Goal: Information Seeking & Learning: Find specific page/section

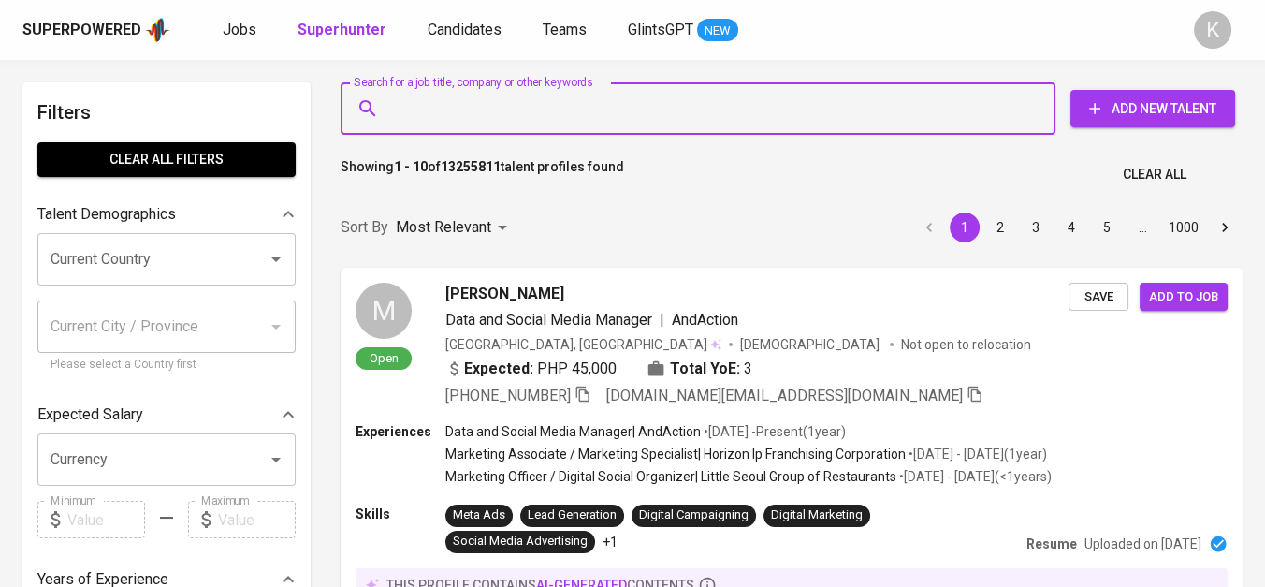
click at [455, 98] on input "Search for a job title, company or other keywords" at bounding box center [703, 109] width 633 height 36
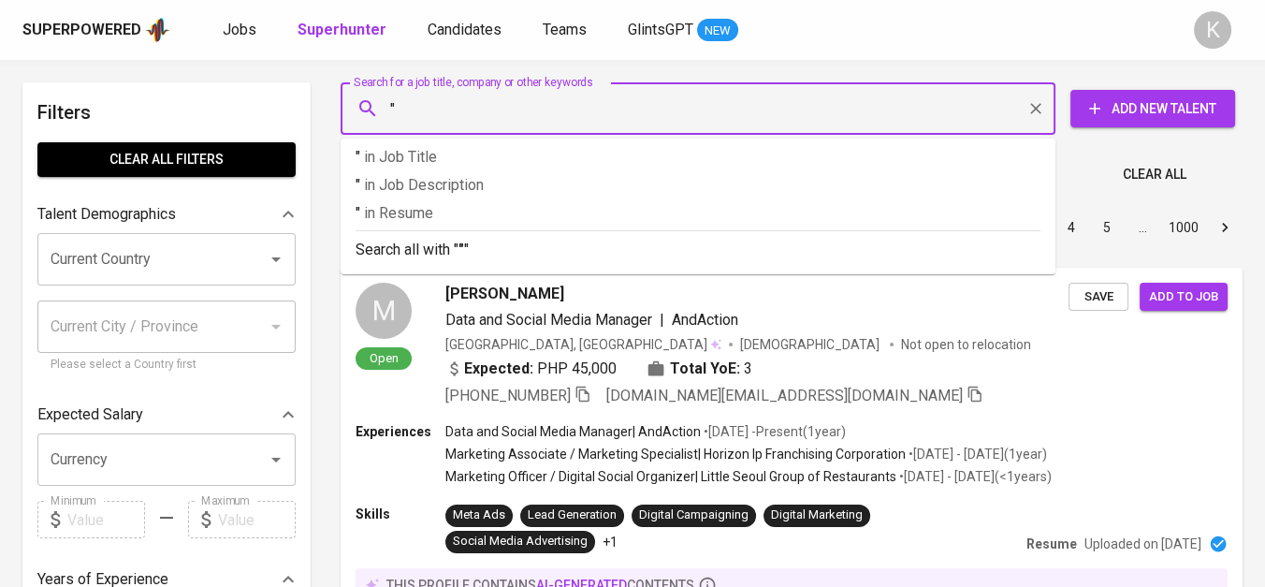
paste input "MEDAN DISTRIBUSINDO RAYA"
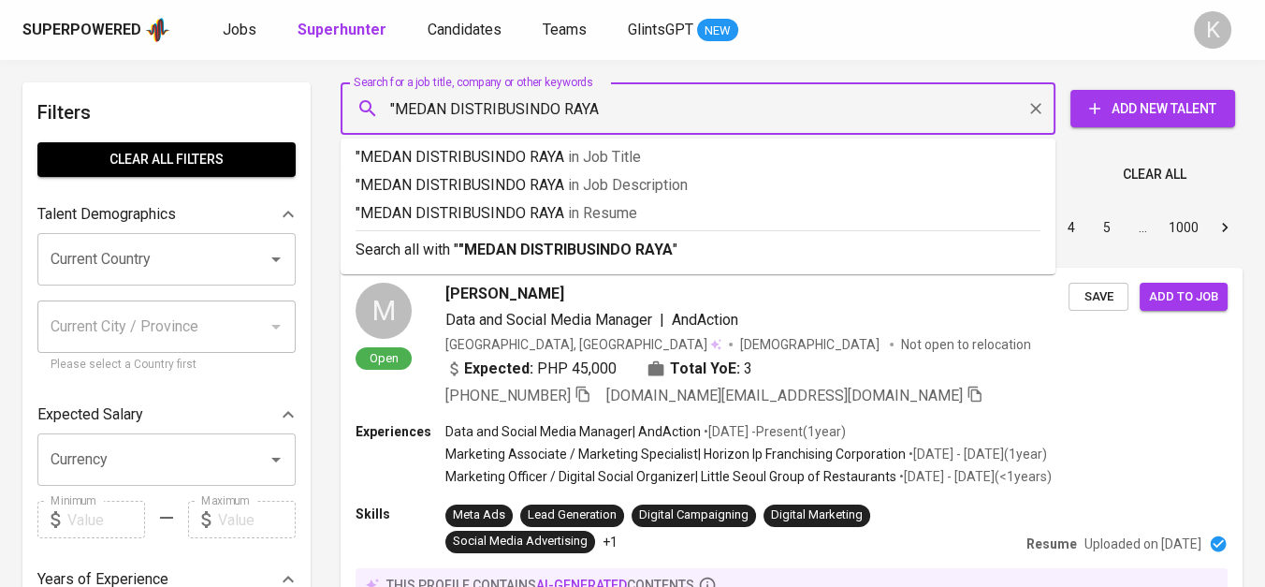
type input ""MEDAN DISTRIBUSINDO RAYA""
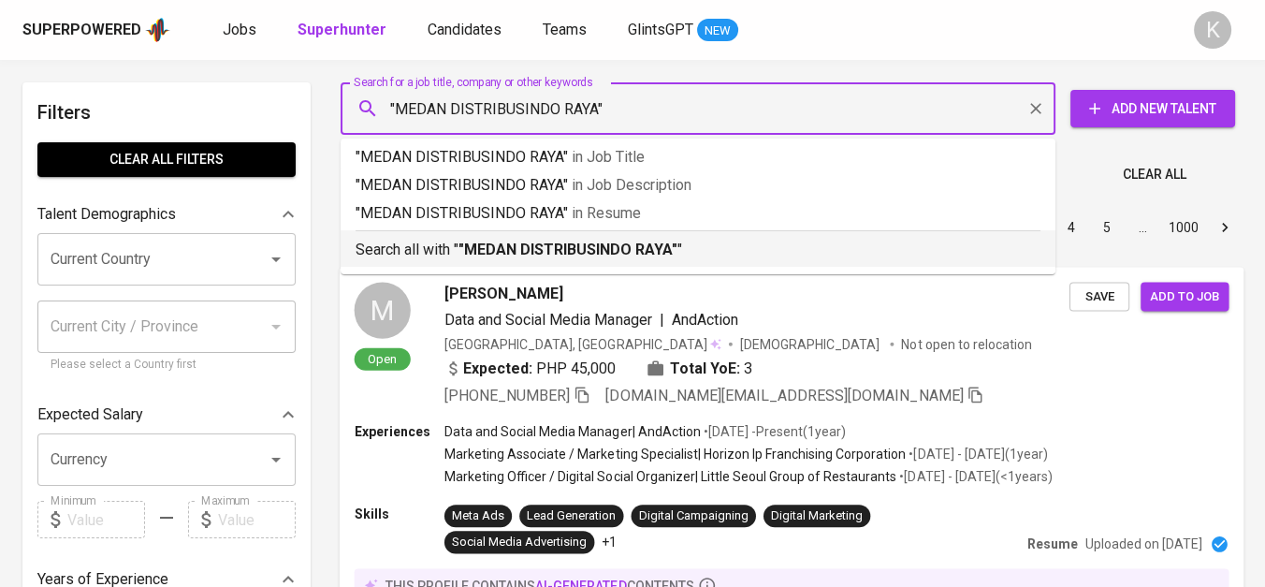
drag, startPoint x: 532, startPoint y: 243, endPoint x: 705, endPoint y: 425, distance: 250.9
click at [531, 245] on b ""MEDAN DISTRIBUSINDO RAYA"" at bounding box center [568, 250] width 219 height 18
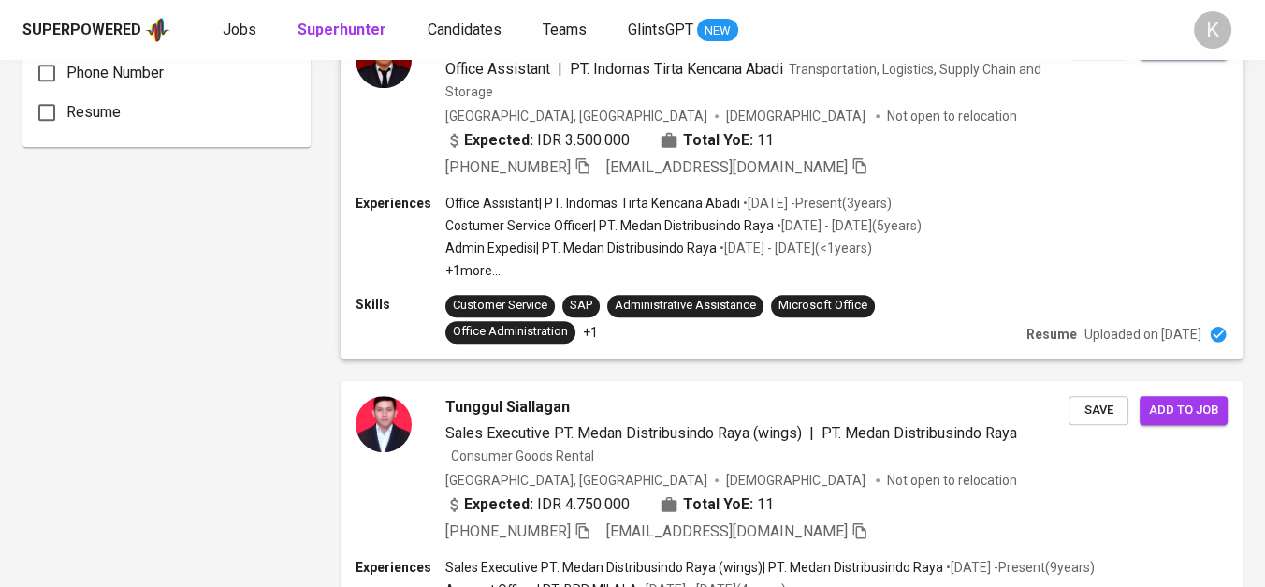
scroll to position [1559, 0]
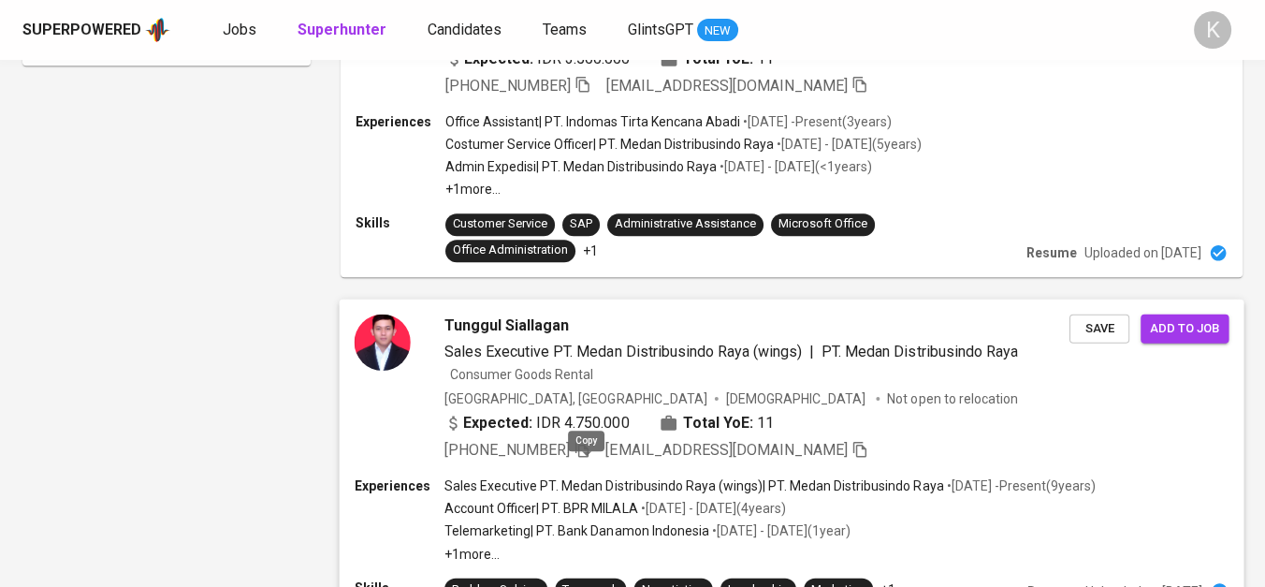
click at [578, 458] on icon "button" at bounding box center [582, 449] width 17 height 17
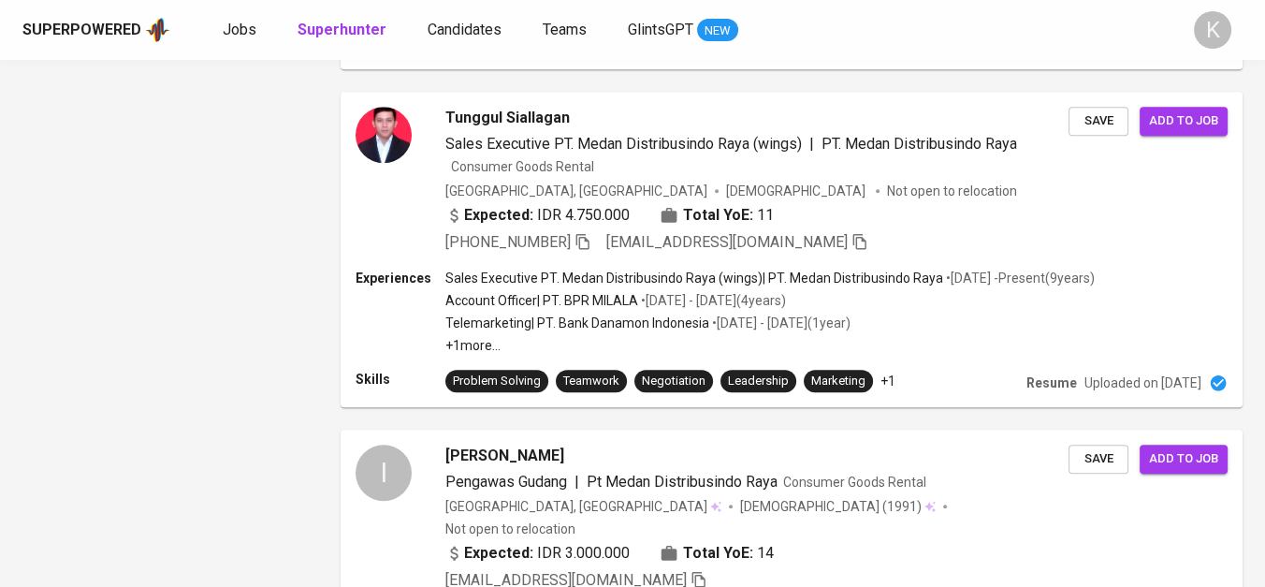
scroll to position [104, 0]
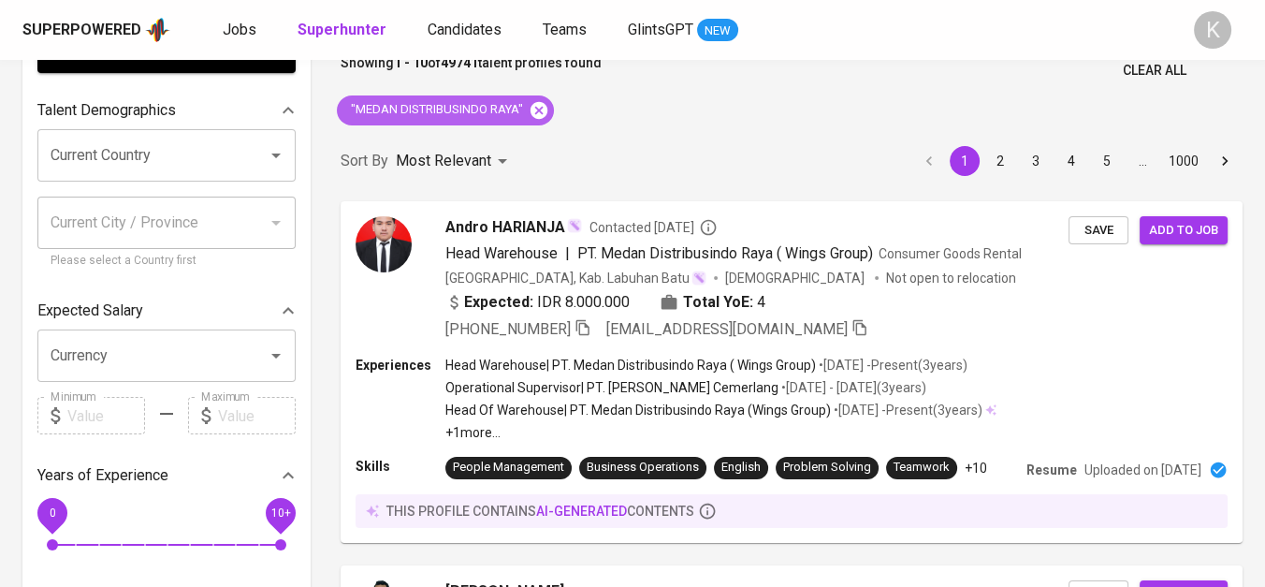
click at [540, 107] on icon at bounding box center [539, 109] width 17 height 17
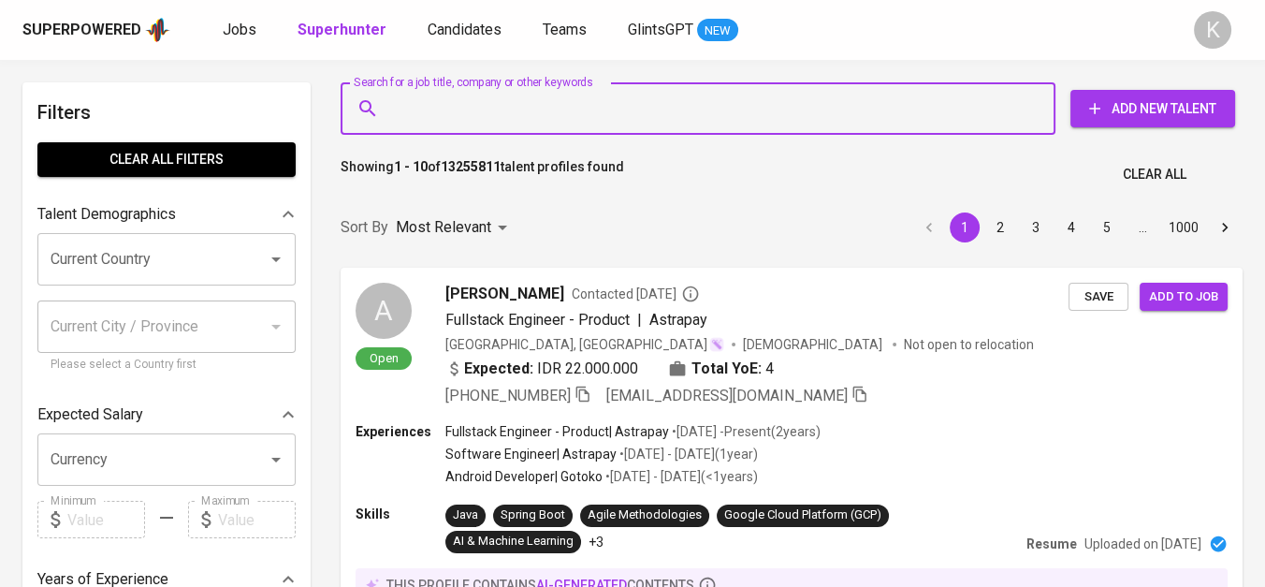
click at [510, 108] on input "Search for a job title, company or other keywords" at bounding box center [703, 109] width 633 height 36
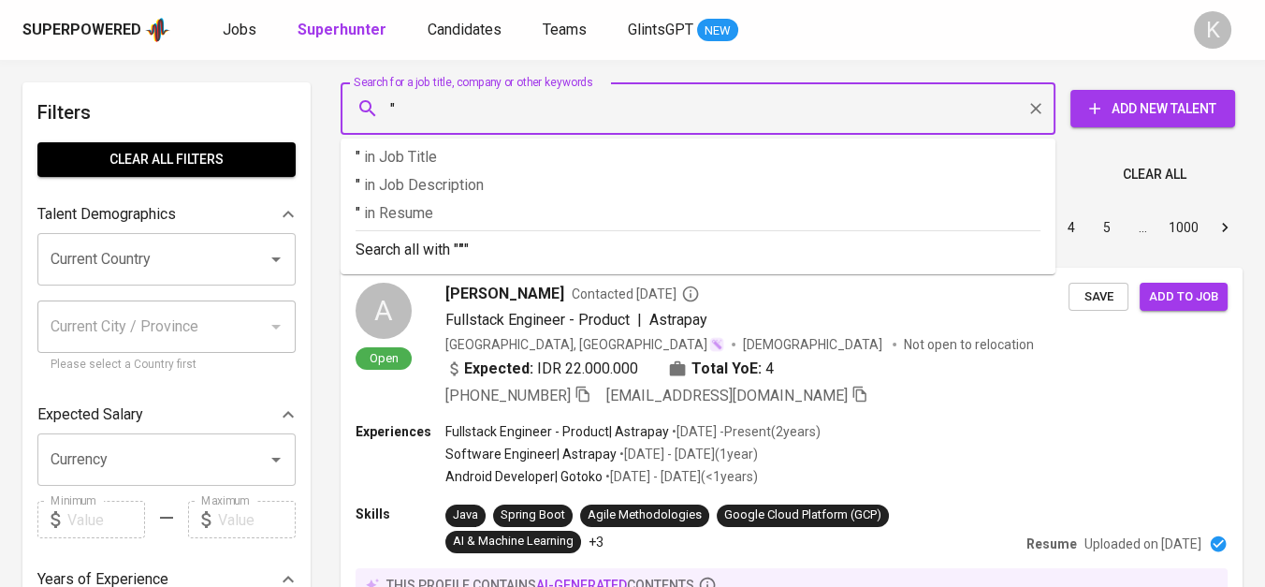
paste input "Marine Maritim [GEOGRAPHIC_DATA]"
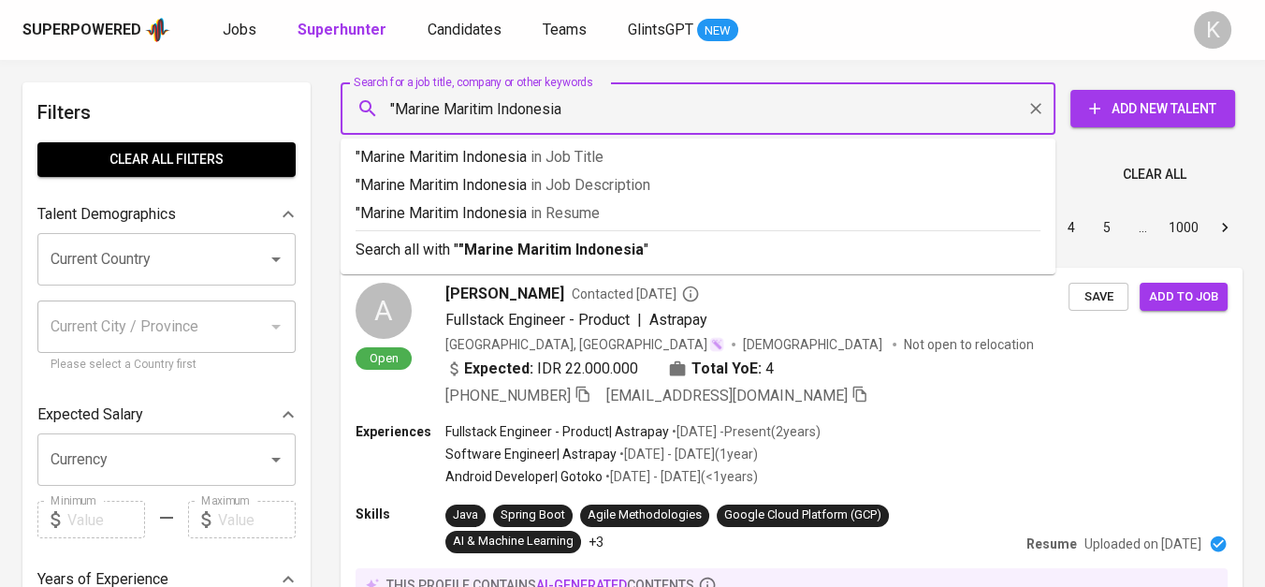
type input ""Marine Maritim Indonesia""
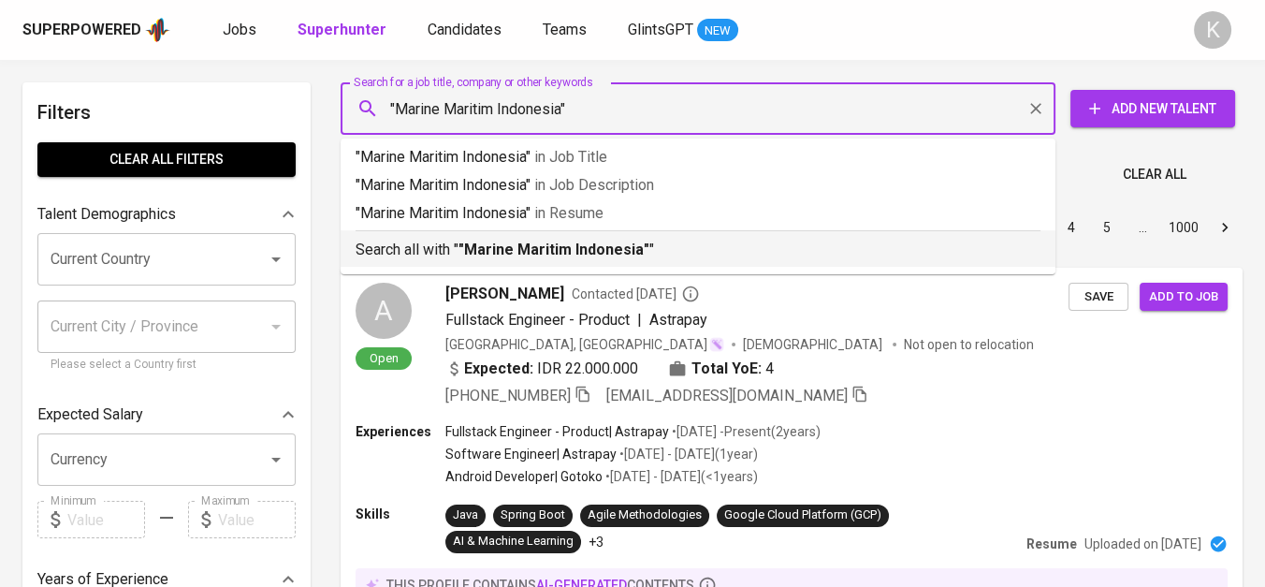
click at [530, 256] on b ""Marine Maritim Indonesia"" at bounding box center [554, 250] width 191 height 18
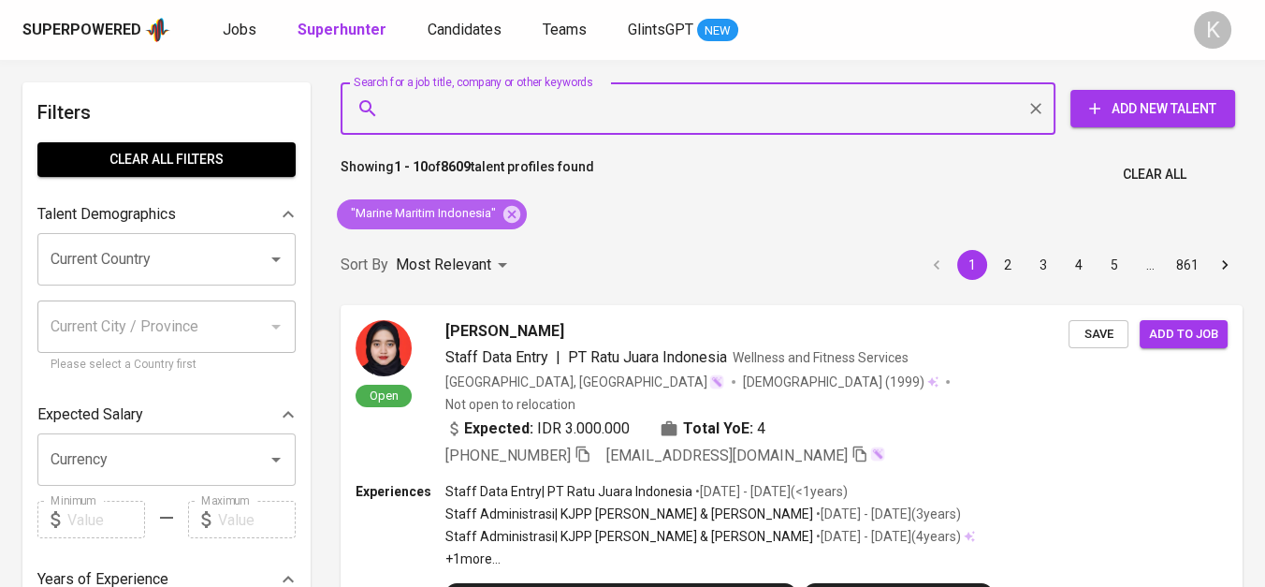
drag, startPoint x: 517, startPoint y: 211, endPoint x: 578, endPoint y: 7, distance: 212.3
click at [517, 211] on icon at bounding box center [512, 213] width 17 height 17
